Goal: Task Accomplishment & Management: Use online tool/utility

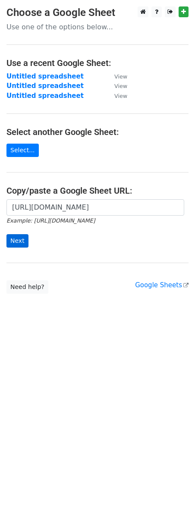
scroll to position [0, 184]
type input "[URL][DOMAIN_NAME]"
click at [9, 244] on input "Next" at bounding box center [17, 240] width 22 height 13
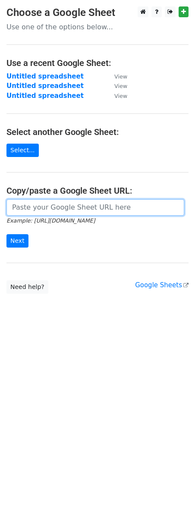
click at [42, 214] on input "url" at bounding box center [95, 207] width 178 height 16
paste input "mergemail-campaign-3c92a04d-8d39-43f4-8b9a-554eb425d784@parse.mergemail.co"
click at [90, 207] on input "mergemail-campaign-3c92a04d-8d39-43f4-8b9a-554eb425d784@parse.mergemail.co" at bounding box center [95, 207] width 178 height 16
paste input "[URL][DOMAIN_NAME]"
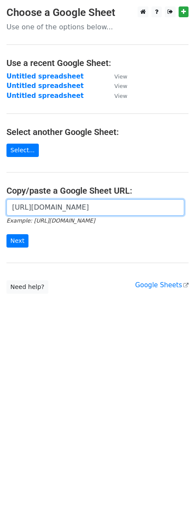
type input "[URL][DOMAIN_NAME]"
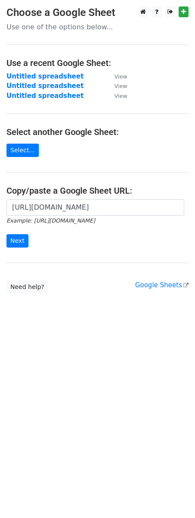
scroll to position [0, 0]
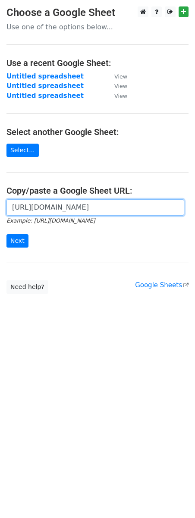
drag, startPoint x: 12, startPoint y: 211, endPoint x: -7, endPoint y: 213, distance: 19.1
click at [0, 213] on html "Choose a Google Sheet Use one of the options below... Use a recent Google Sheet…" at bounding box center [97, 259] width 195 height 518
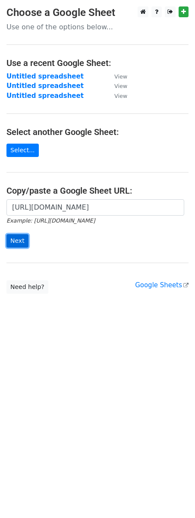
click at [18, 242] on input "Next" at bounding box center [17, 240] width 22 height 13
